Goal: Information Seeking & Learning: Check status

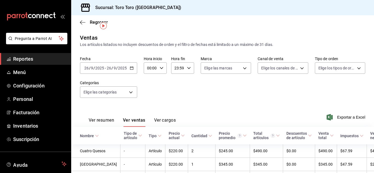
scroll to position [12, 0]
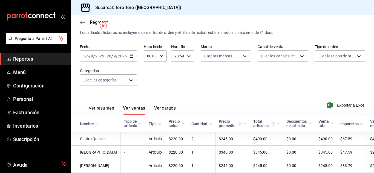
drag, startPoint x: 0, startPoint y: 0, endPoint x: 40, endPoint y: 55, distance: 68.0
click at [40, 55] on link "Reportes" at bounding box center [35, 59] width 71 height 12
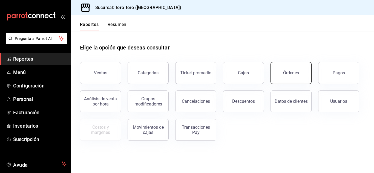
click at [297, 69] on button "Órdenes" at bounding box center [290, 73] width 41 height 22
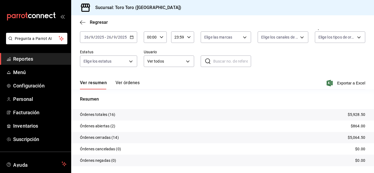
scroll to position [42, 0]
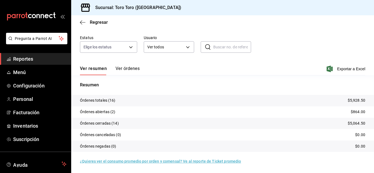
click at [20, 60] on span "Reportes" at bounding box center [39, 58] width 53 height 7
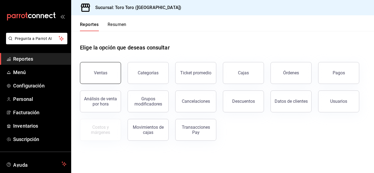
click at [103, 76] on button "Ventas" at bounding box center [100, 73] width 41 height 22
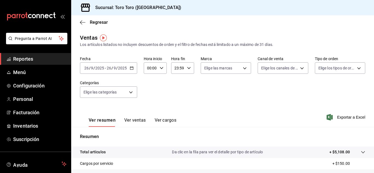
click at [174, 119] on button "Ver cargos" at bounding box center [166, 122] width 22 height 9
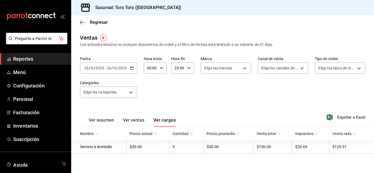
click at [31, 59] on span "Reportes" at bounding box center [39, 58] width 53 height 7
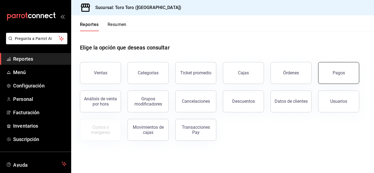
click at [332, 72] on button "Pagos" at bounding box center [338, 73] width 41 height 22
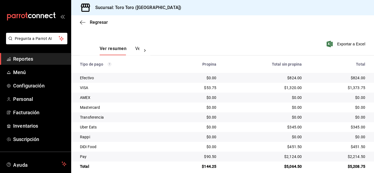
scroll to position [78, 0]
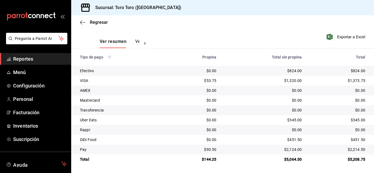
click at [34, 57] on span "Reportes" at bounding box center [39, 58] width 53 height 7
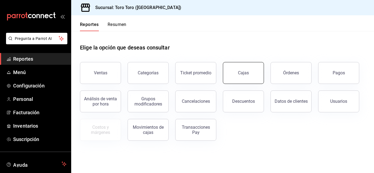
click at [252, 71] on link "Cajas" at bounding box center [243, 73] width 41 height 22
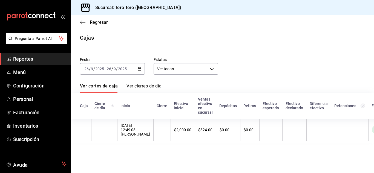
click at [140, 66] on div "[DATE] [DATE] - [DATE] [DATE]" at bounding box center [112, 68] width 65 height 11
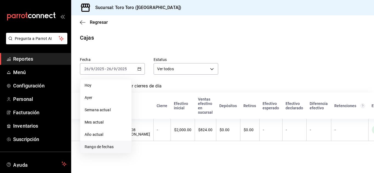
click at [94, 146] on span "Rango de fechas" at bounding box center [106, 147] width 42 height 6
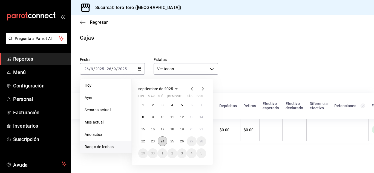
click at [161, 141] on abbr "24" at bounding box center [163, 141] width 4 height 4
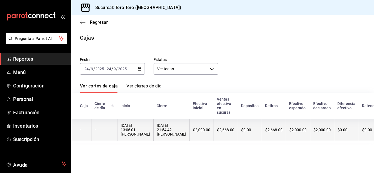
click at [143, 131] on div "[DATE] 13:06:01 [PERSON_NAME]" at bounding box center [135, 129] width 29 height 13
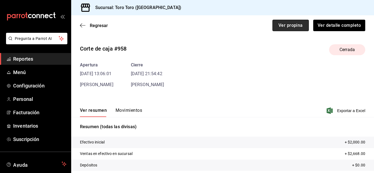
click at [284, 24] on button "Ver propina" at bounding box center [290, 25] width 36 height 11
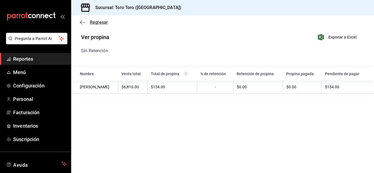
click at [80, 24] on icon "button" at bounding box center [82, 22] width 5 height 5
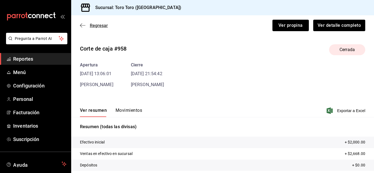
click at [81, 27] on icon "button" at bounding box center [82, 25] width 5 height 5
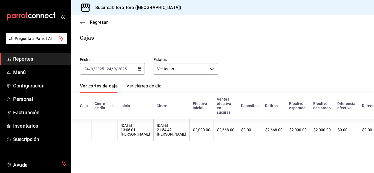
click at [139, 68] on icon "button" at bounding box center [139, 69] width 4 height 4
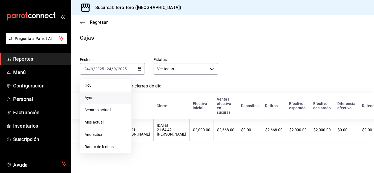
click at [97, 101] on li "Ayer" at bounding box center [105, 98] width 51 height 12
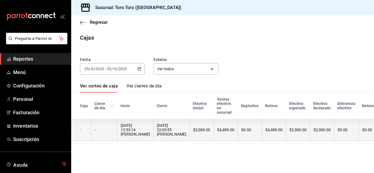
click at [148, 131] on div "[DATE] 12:53:14 [PERSON_NAME]" at bounding box center [135, 129] width 29 height 13
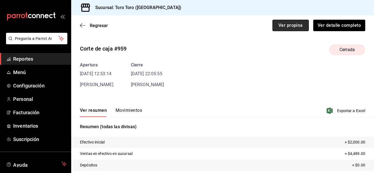
click at [282, 30] on button "Ver propina" at bounding box center [290, 25] width 36 height 11
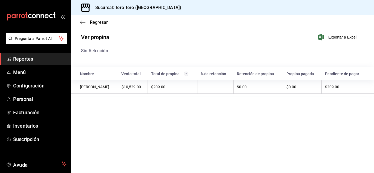
click at [30, 57] on span "Reportes" at bounding box center [39, 58] width 53 height 7
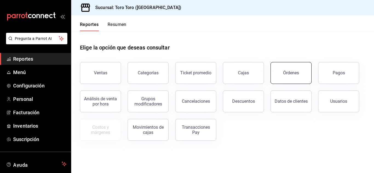
click at [285, 80] on button "Órdenes" at bounding box center [290, 73] width 41 height 22
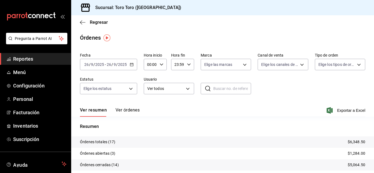
click at [28, 57] on span "Reportes" at bounding box center [39, 58] width 53 height 7
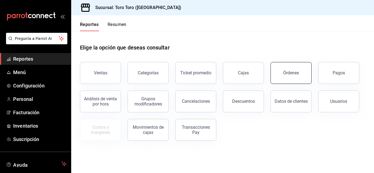
click at [276, 72] on button "Órdenes" at bounding box center [290, 73] width 41 height 22
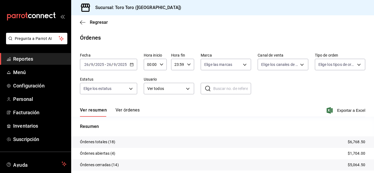
scroll to position [42, 0]
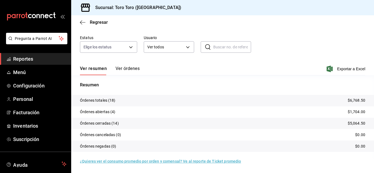
click at [43, 60] on span "Reportes" at bounding box center [39, 58] width 53 height 7
